Goal: Task Accomplishment & Management: Manage account settings

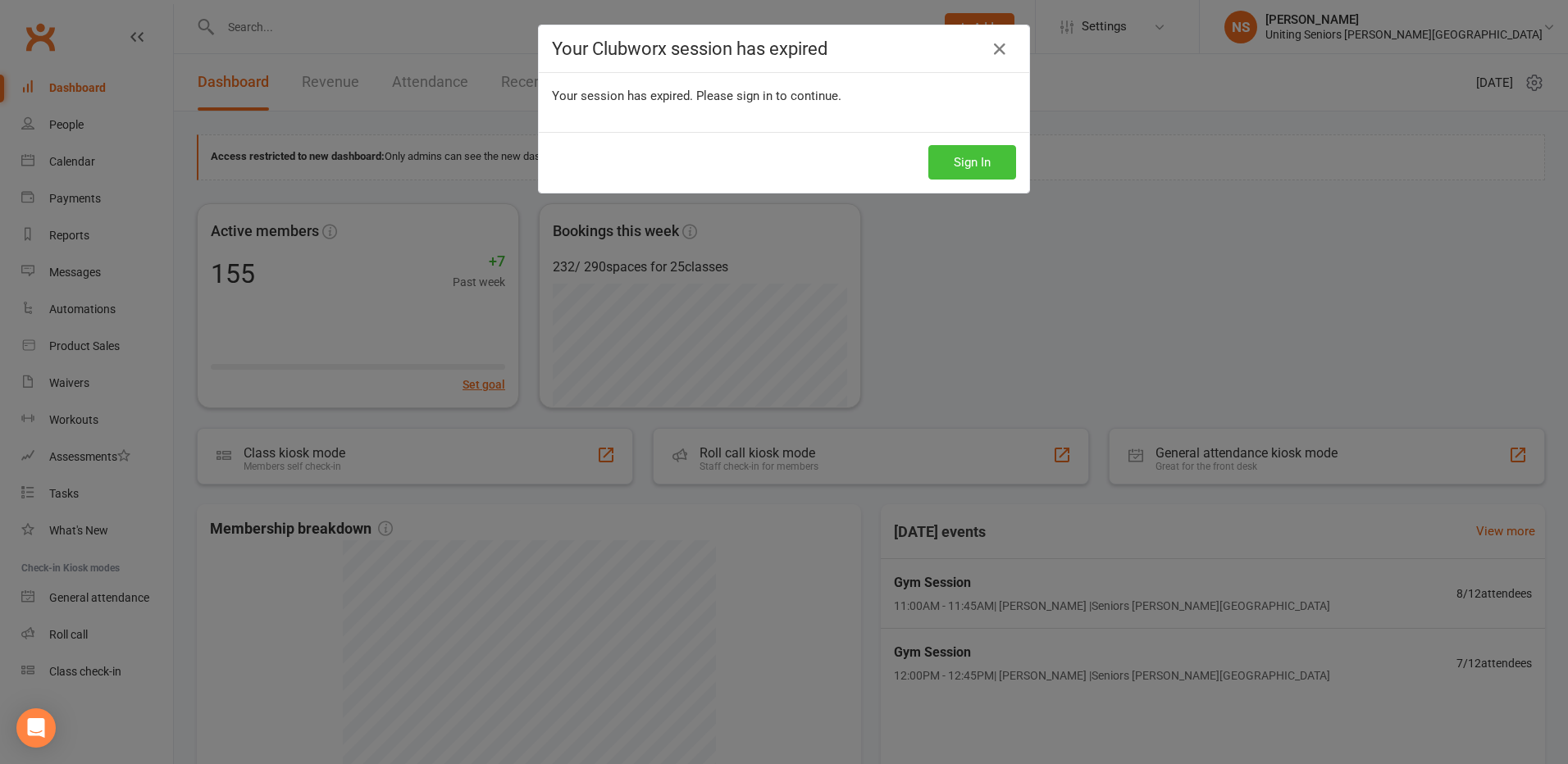
click at [979, 156] on button "Sign In" at bounding box center [972, 162] width 88 height 35
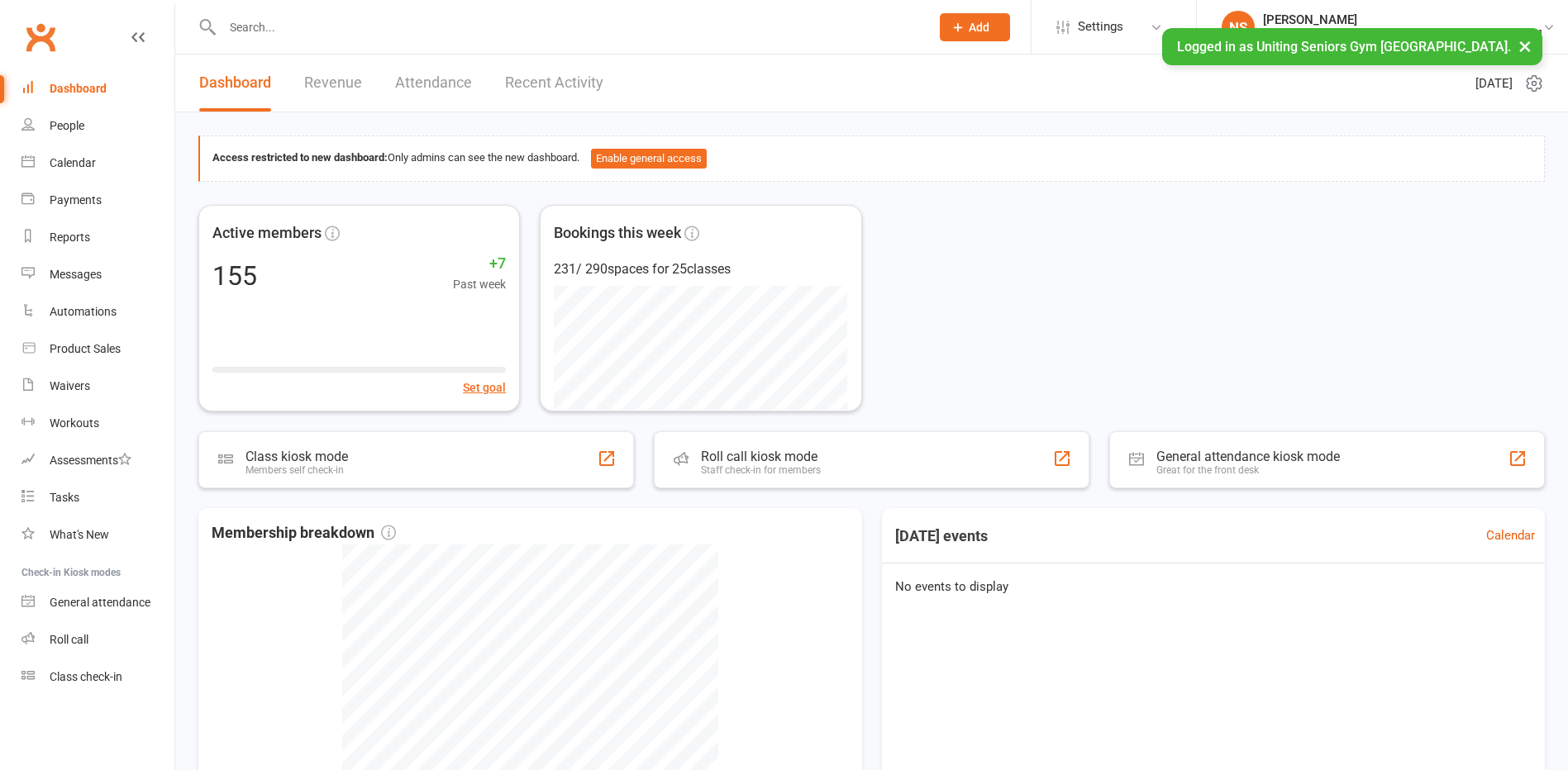
click at [247, 18] on input "text" at bounding box center [568, 27] width 700 height 23
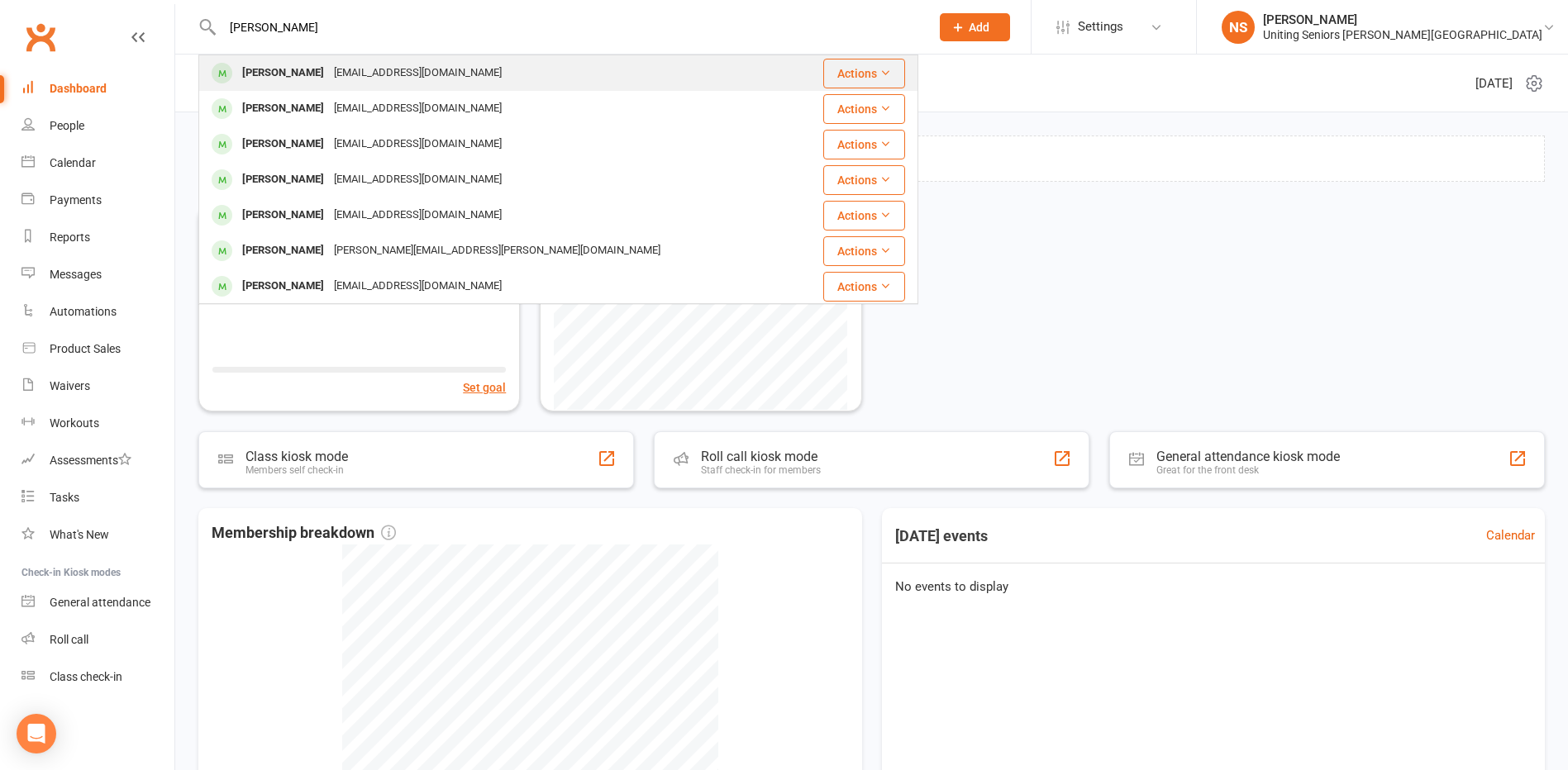
type input "charu gohil"
click at [292, 70] on div "Charu Gohil" at bounding box center [282, 73] width 92 height 24
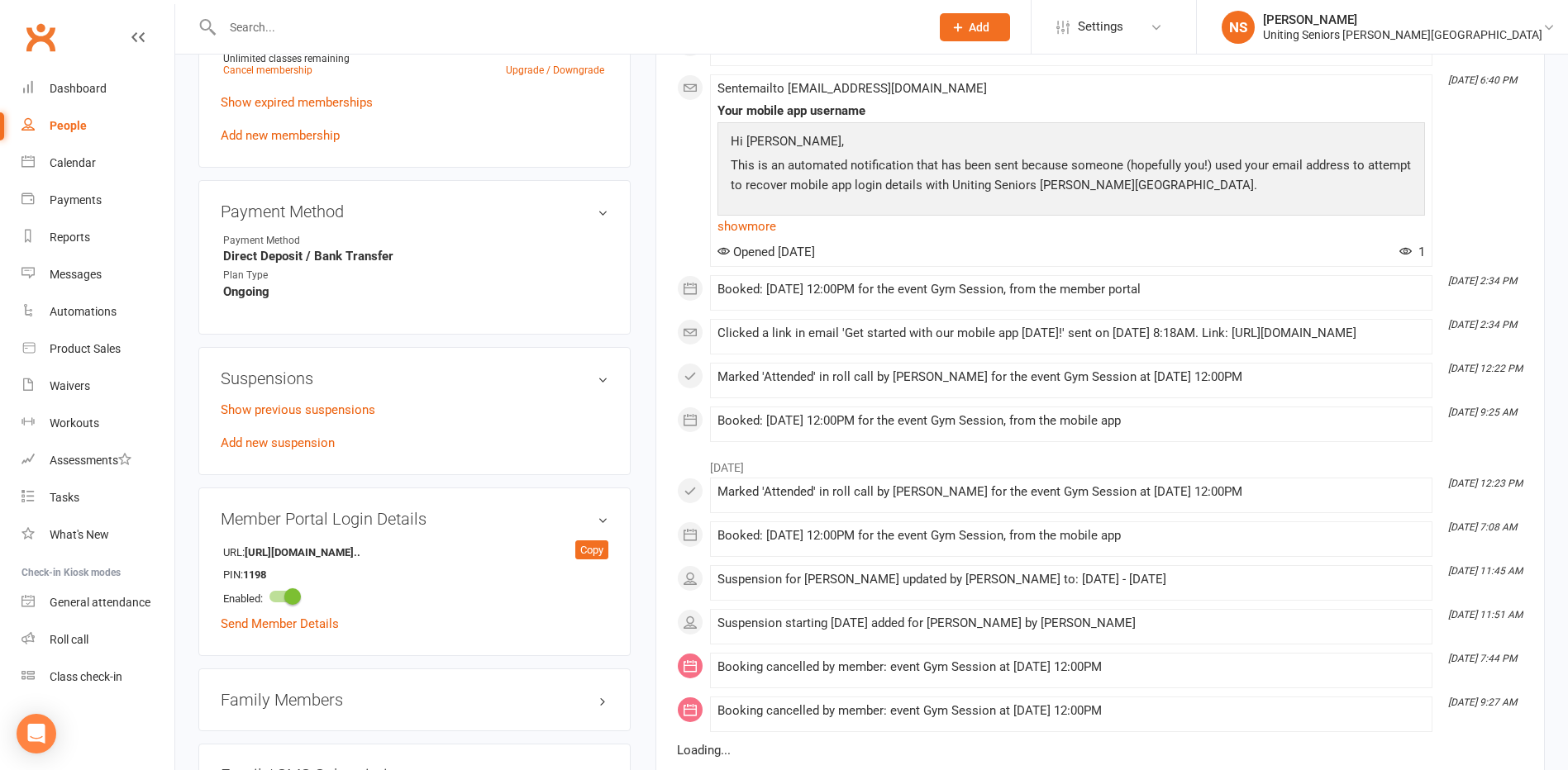
scroll to position [908, 0]
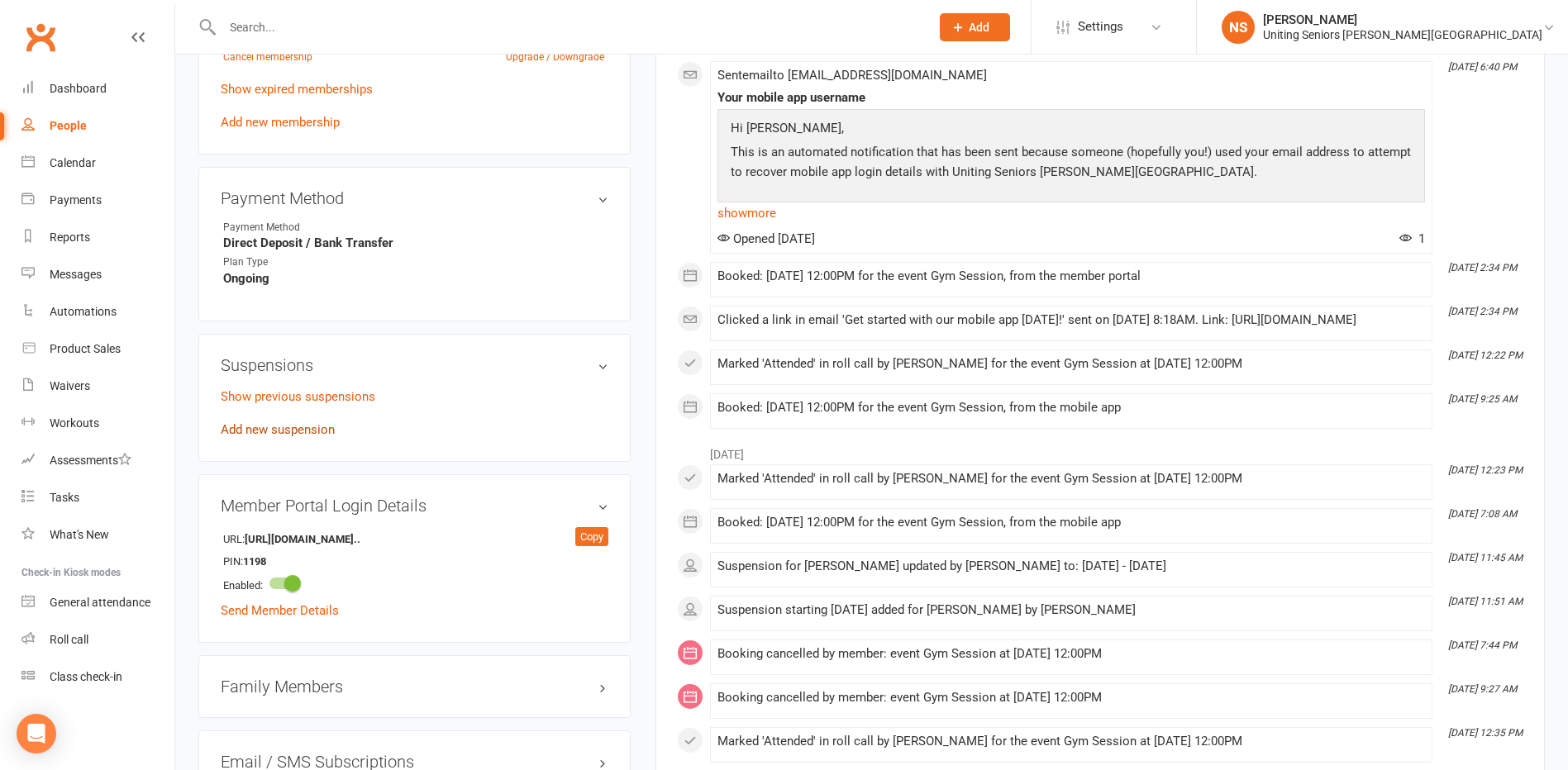
click at [286, 428] on link "Add new suspension" at bounding box center [277, 429] width 114 height 15
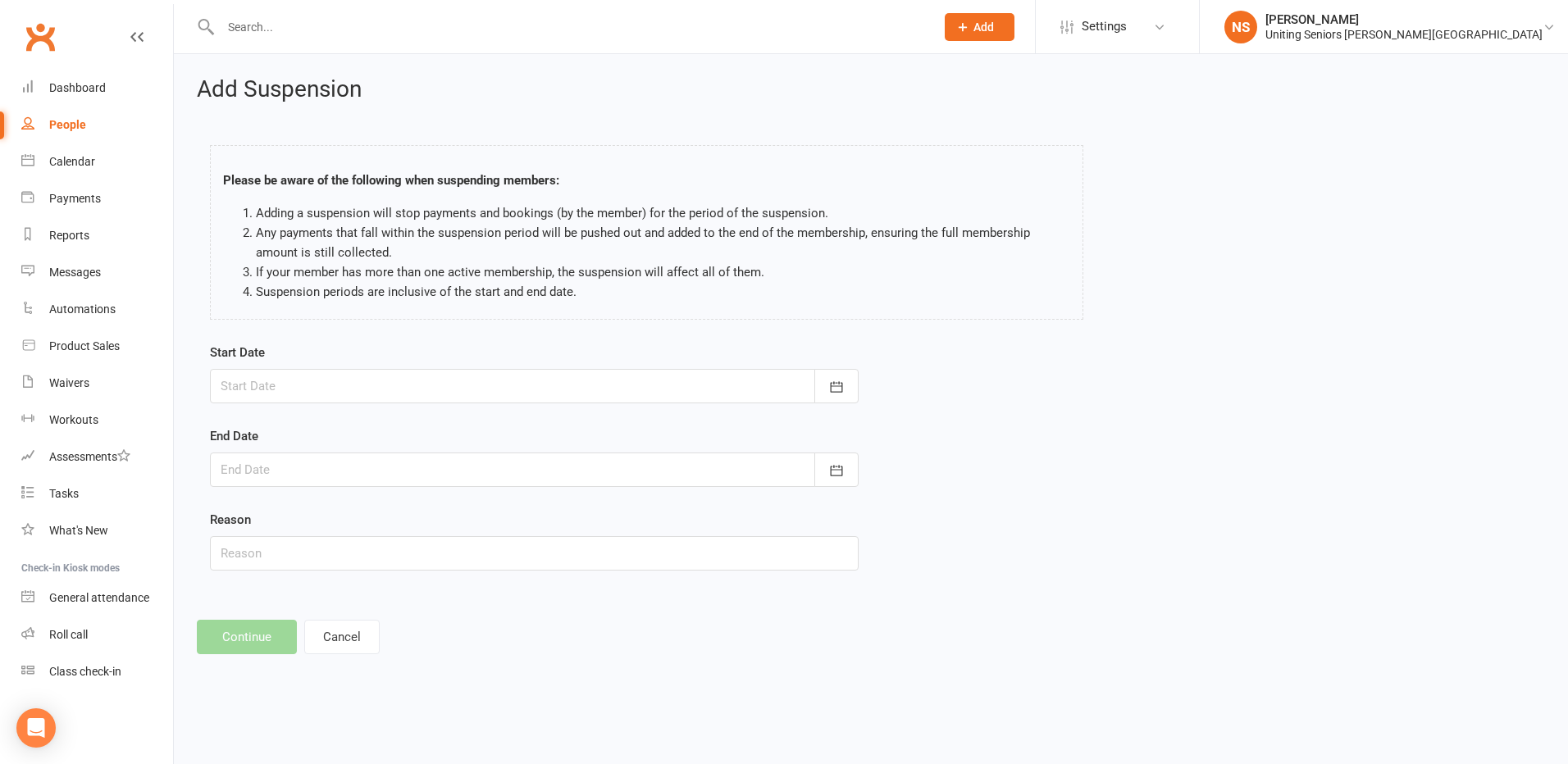
click at [358, 373] on div at bounding box center [534, 386] width 648 height 35
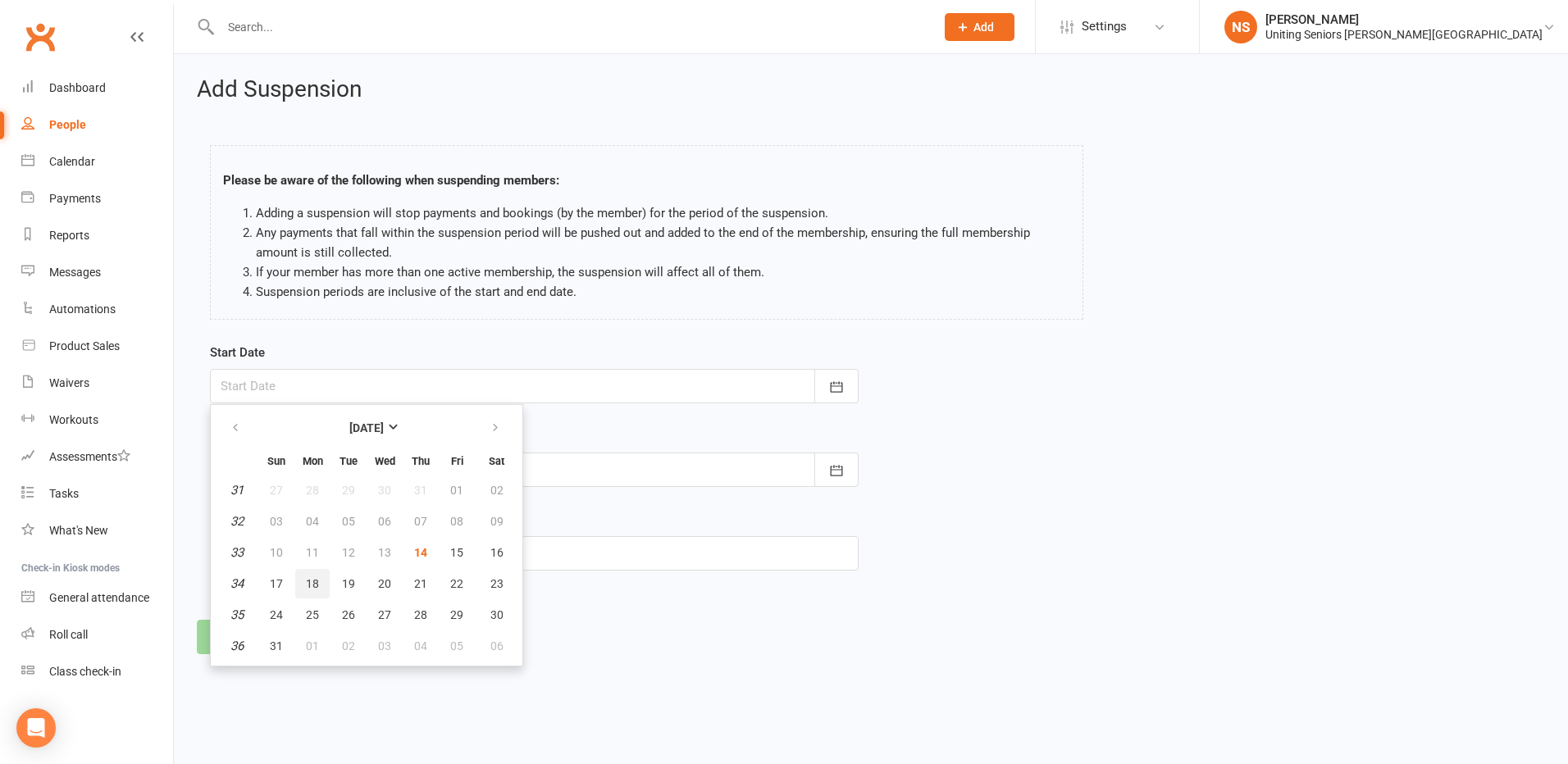
click at [305, 584] on span "18" at bounding box center [312, 583] width 13 height 13
type input "18 Aug 2025"
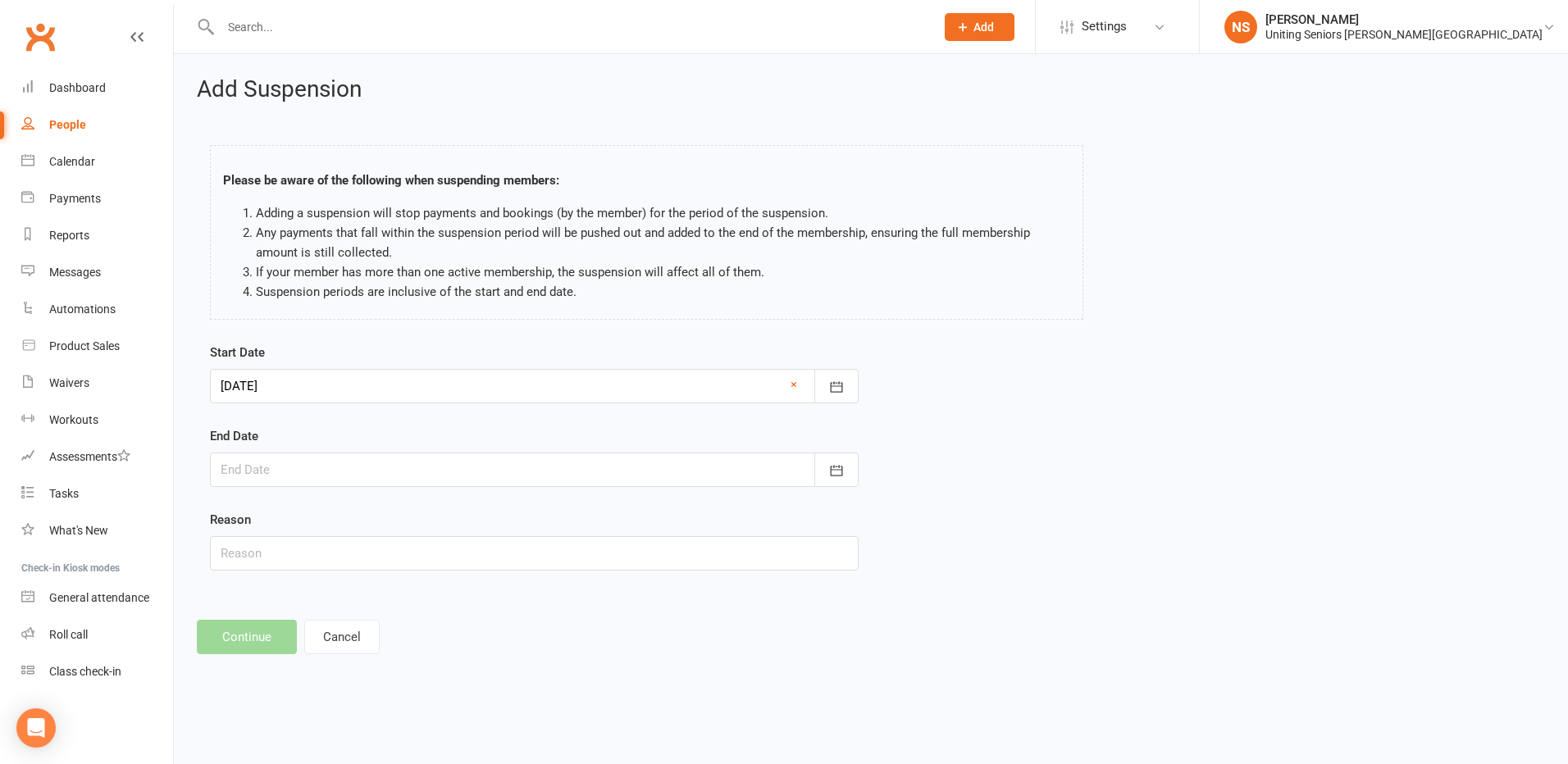
click at [245, 456] on div at bounding box center [534, 470] width 648 height 35
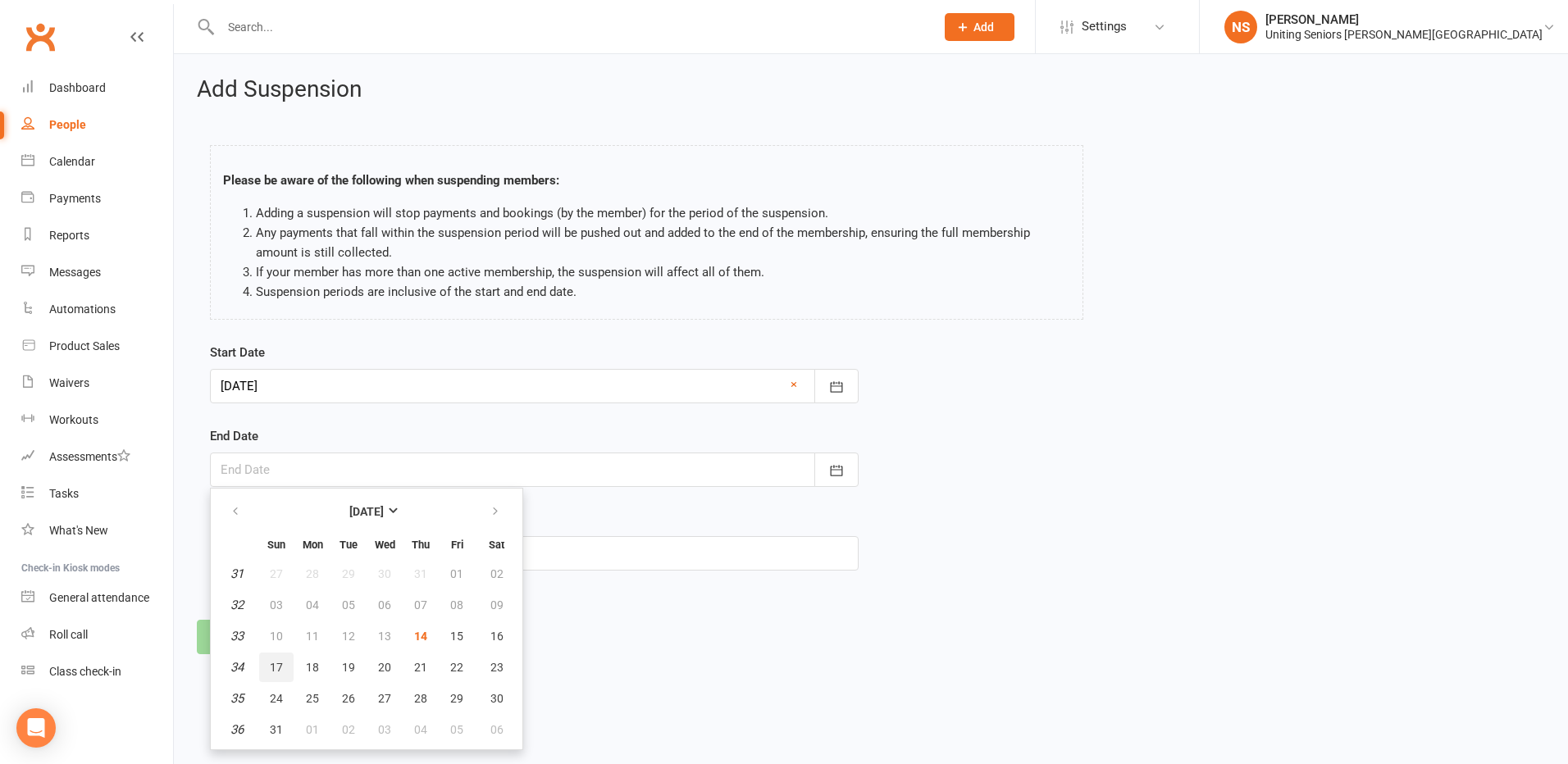
click at [281, 663] on span "17" at bounding box center [276, 667] width 13 height 13
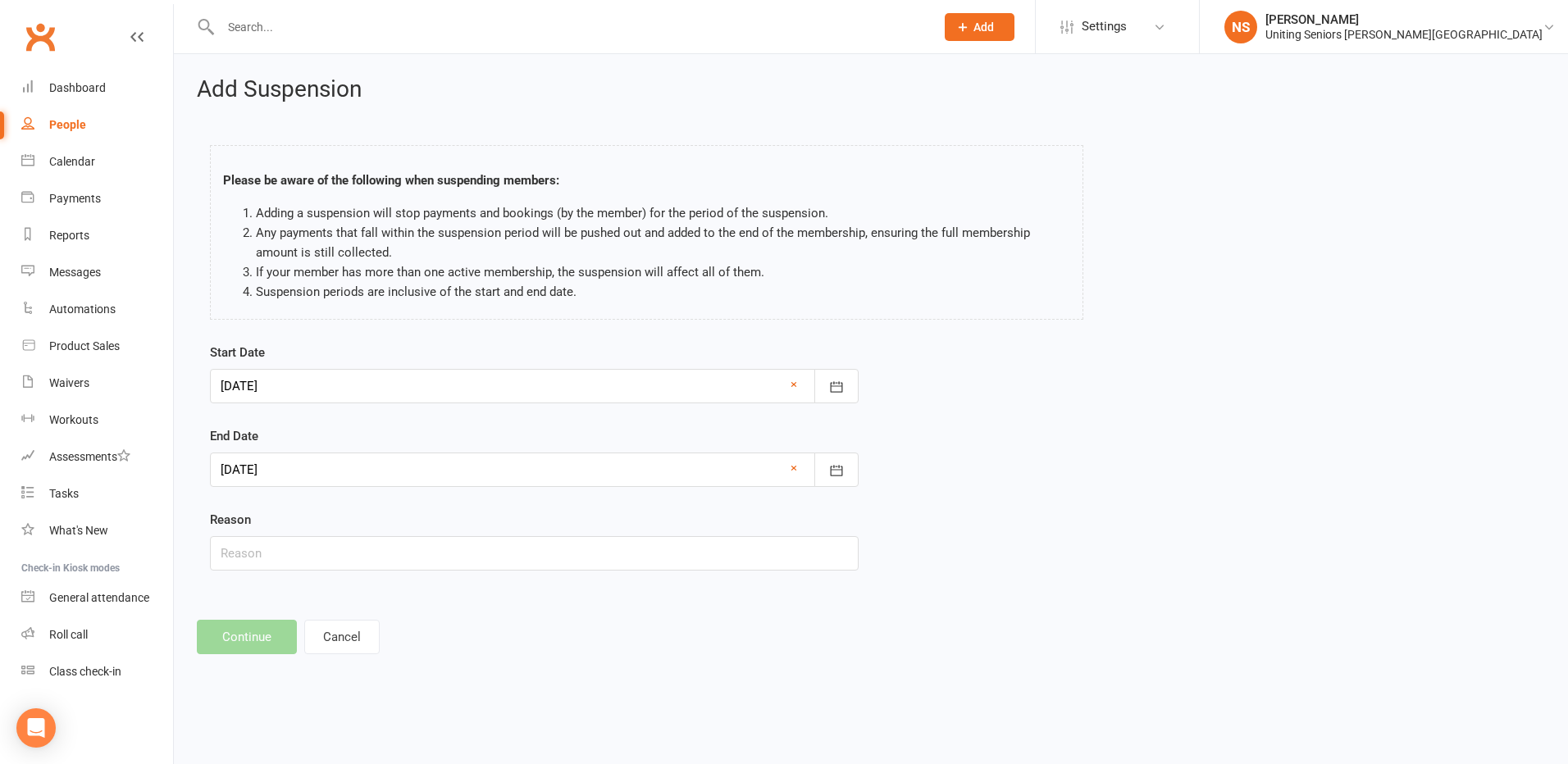
click at [235, 470] on div at bounding box center [534, 470] width 648 height 35
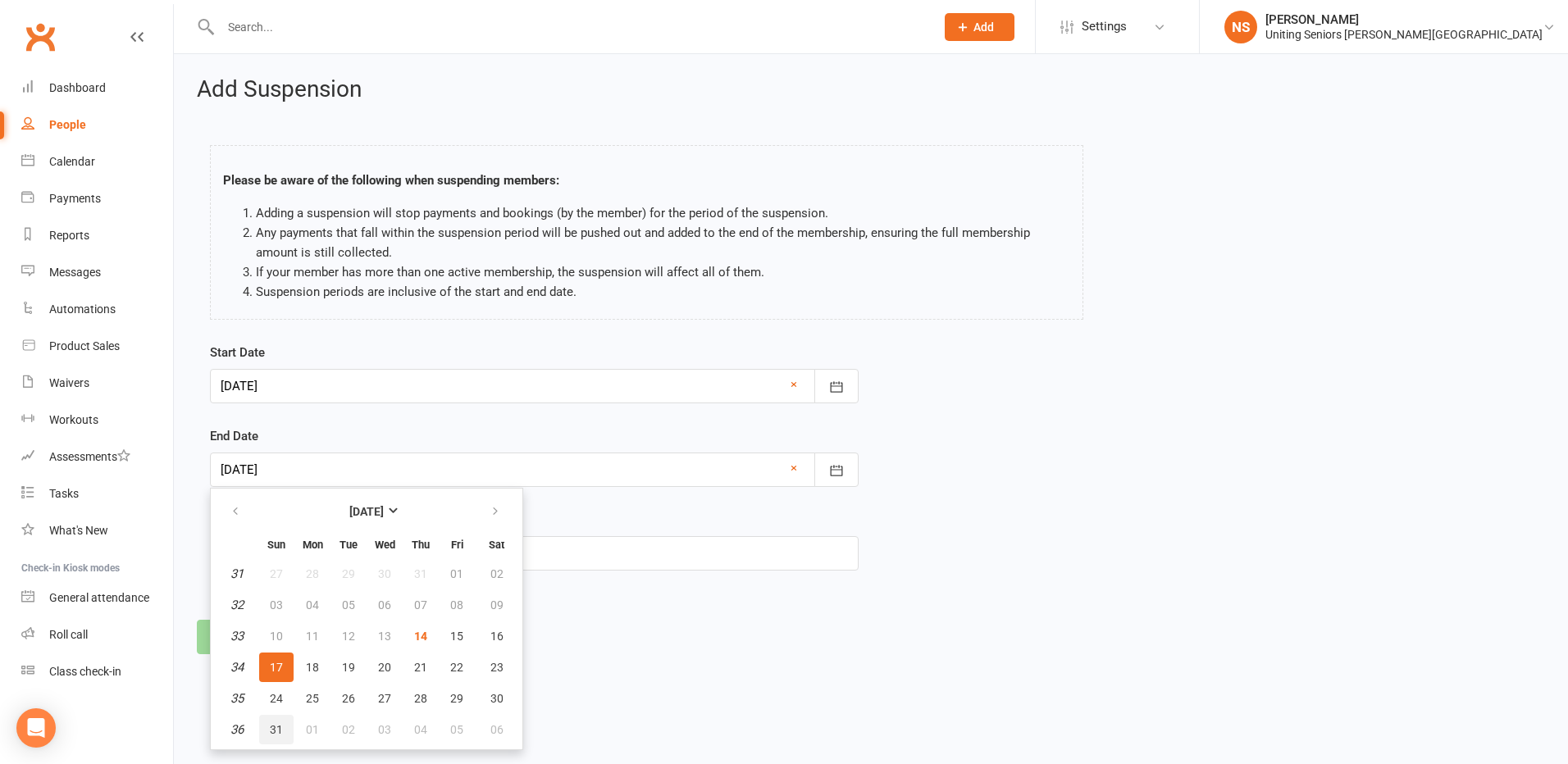
click at [272, 729] on span "31" at bounding box center [276, 728] width 13 height 13
type input "31 Aug 2025"
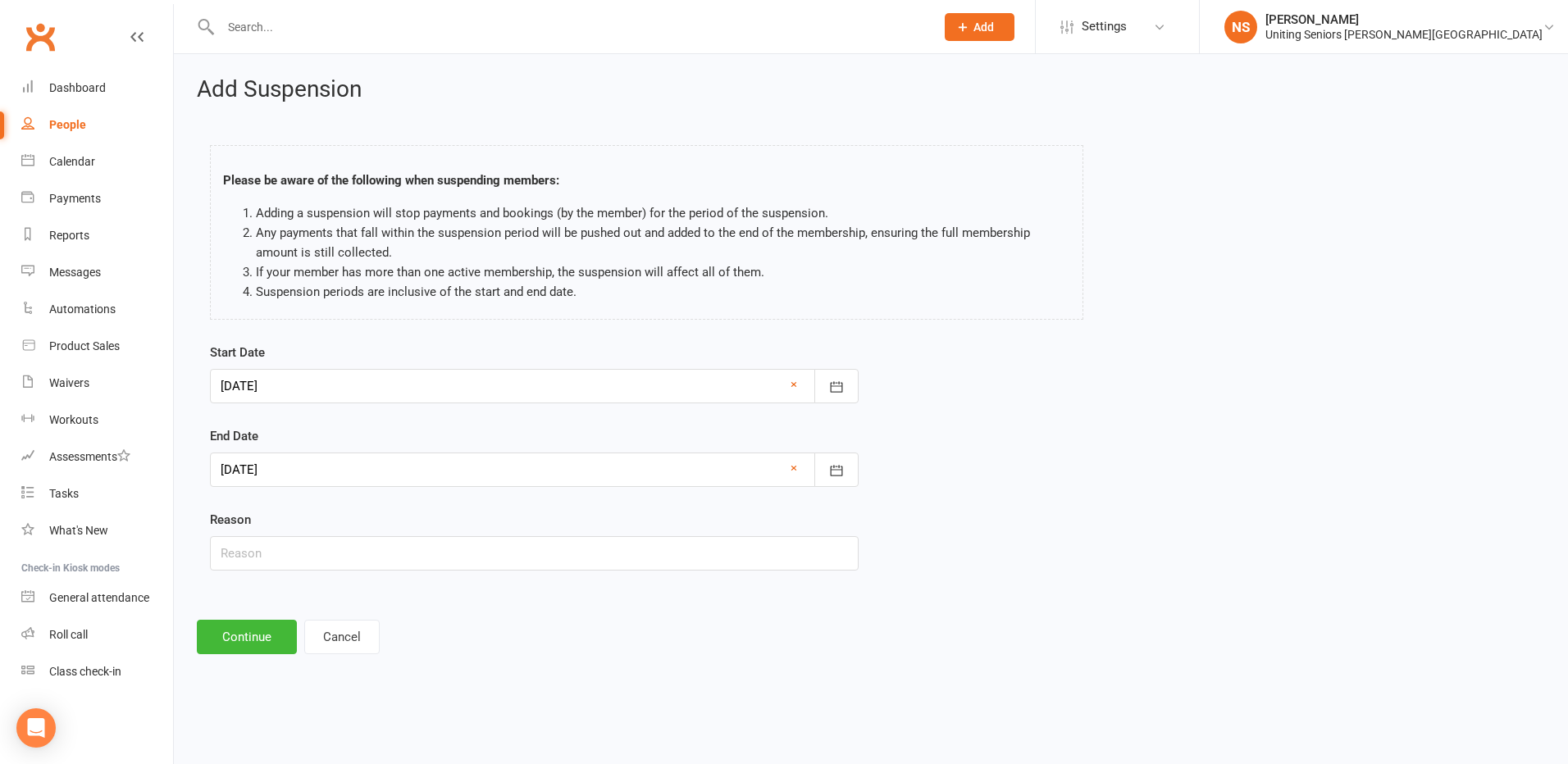
click at [244, 388] on div at bounding box center [534, 386] width 648 height 35
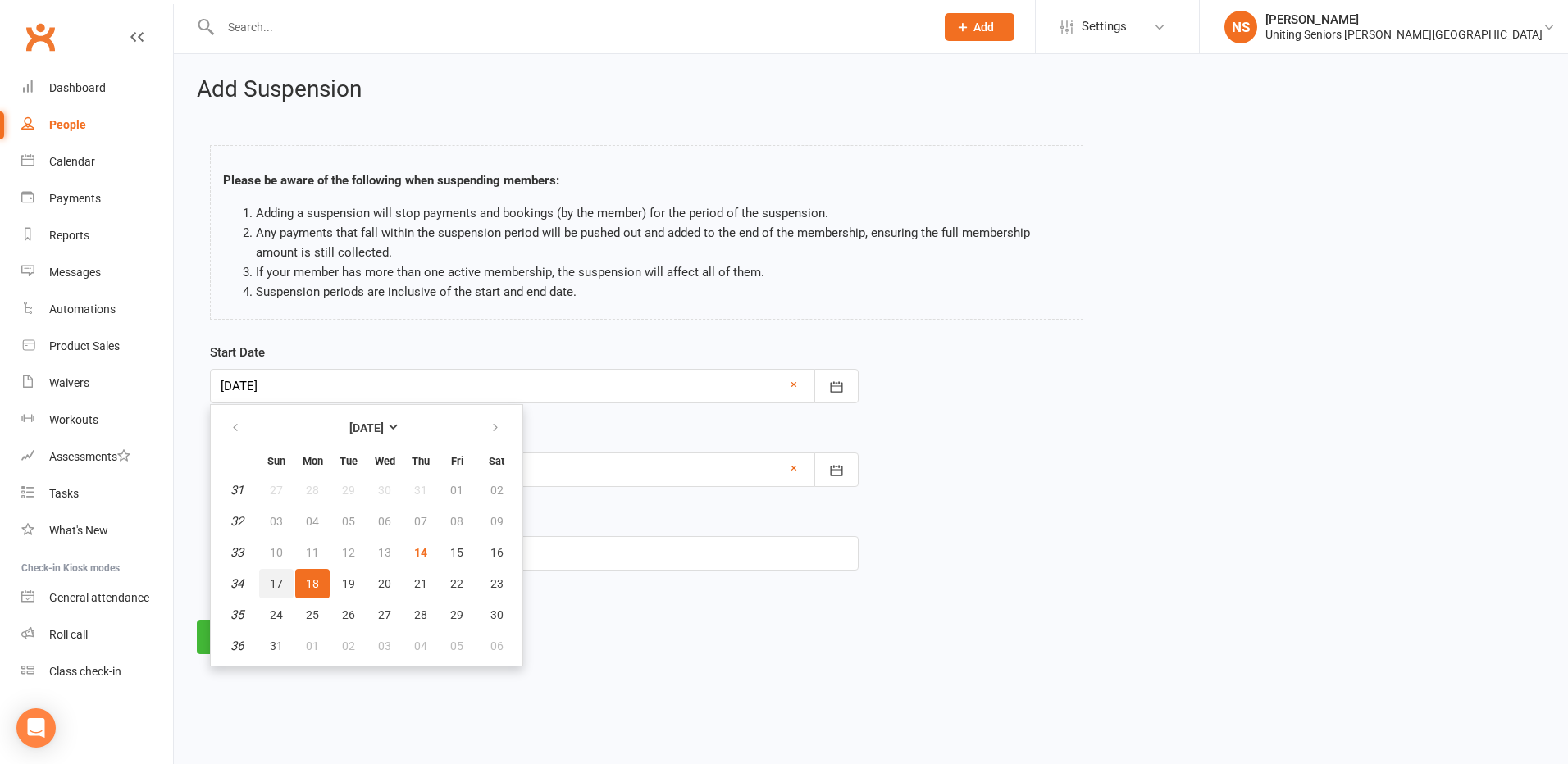
click at [279, 584] on span "17" at bounding box center [276, 583] width 13 height 13
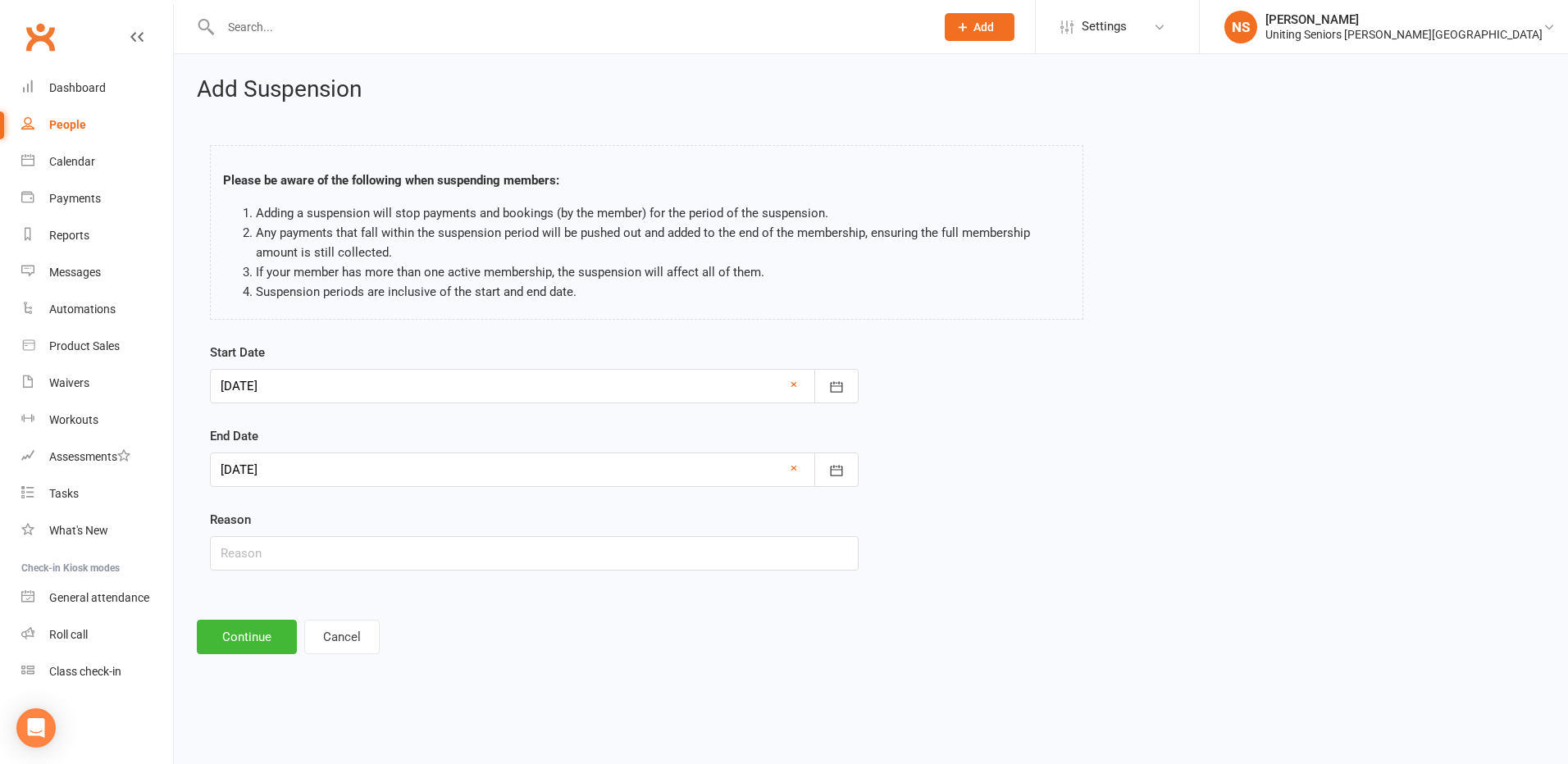
type input "17 Aug 2025"
click at [266, 559] on input "text" at bounding box center [534, 553] width 648 height 35
click at [237, 552] on input "Clinet away" at bounding box center [534, 553] width 648 height 35
type input "Client away"
click at [255, 636] on button "Continue" at bounding box center [246, 637] width 100 height 35
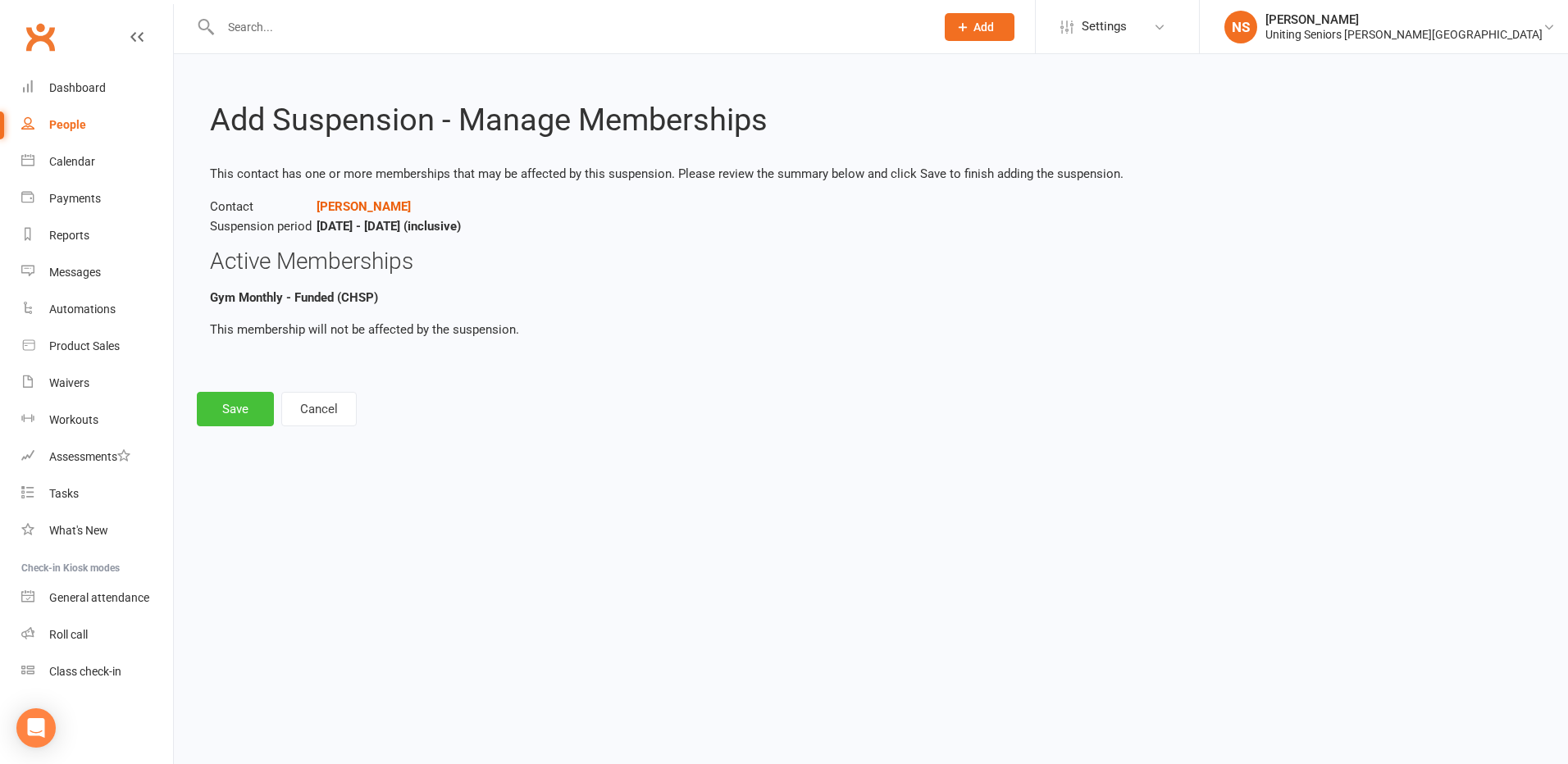
click at [245, 410] on button "Save" at bounding box center [235, 409] width 77 height 35
